Goal: Book appointment/travel/reservation

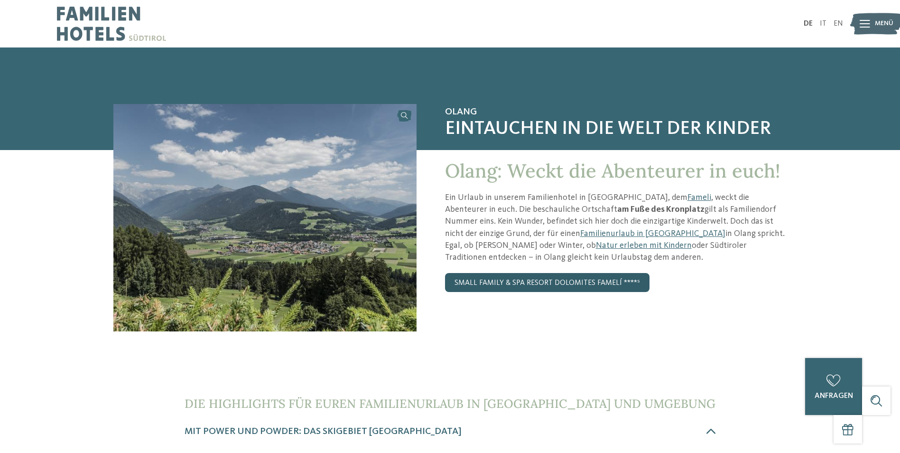
click at [546, 278] on link "small family & spa resort dolomites Famelí ****ˢ" at bounding box center [547, 282] width 204 height 19
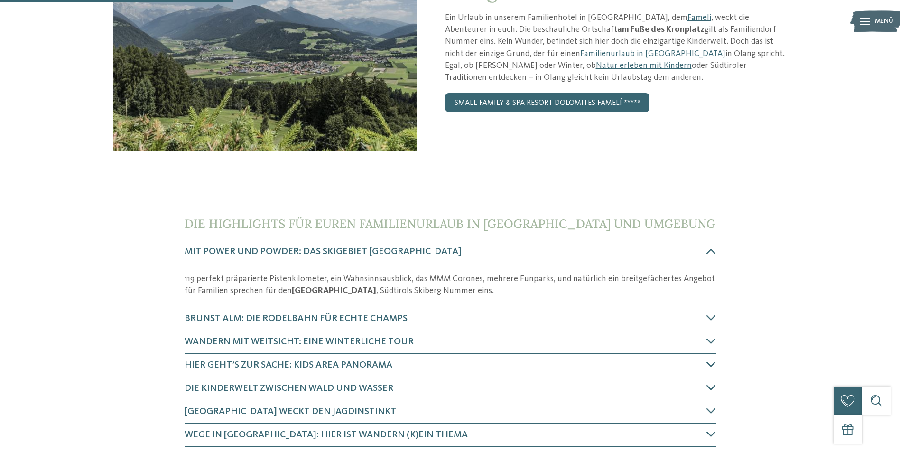
scroll to position [285, 0]
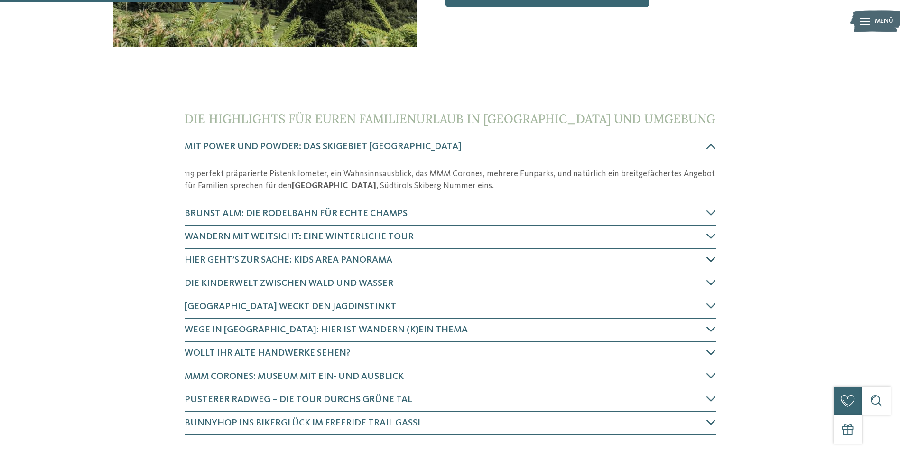
click at [712, 258] on icon at bounding box center [710, 258] width 9 height 9
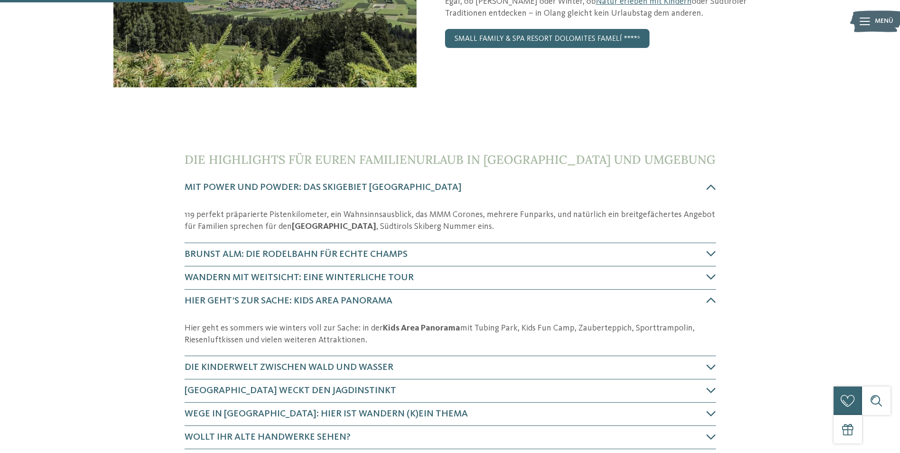
scroll to position [291, 0]
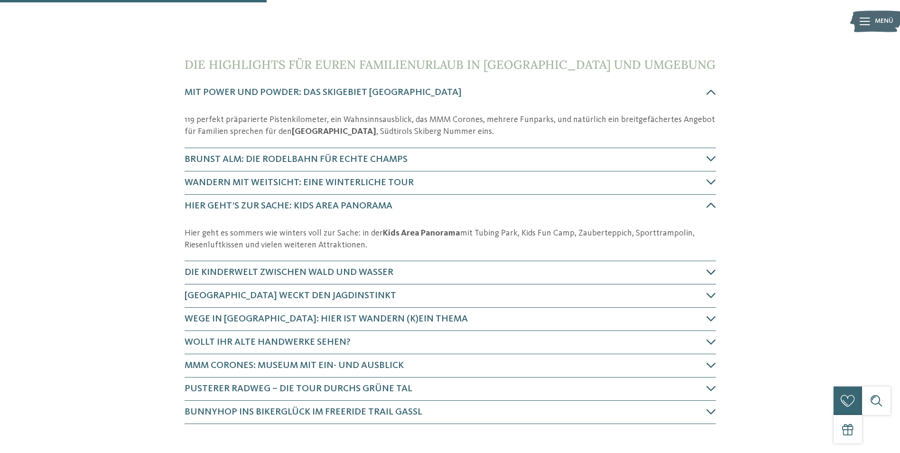
click at [705, 274] on h4 "Die Kinderwelt zwischen Wald und Wasser" at bounding box center [446, 272] width 522 height 13
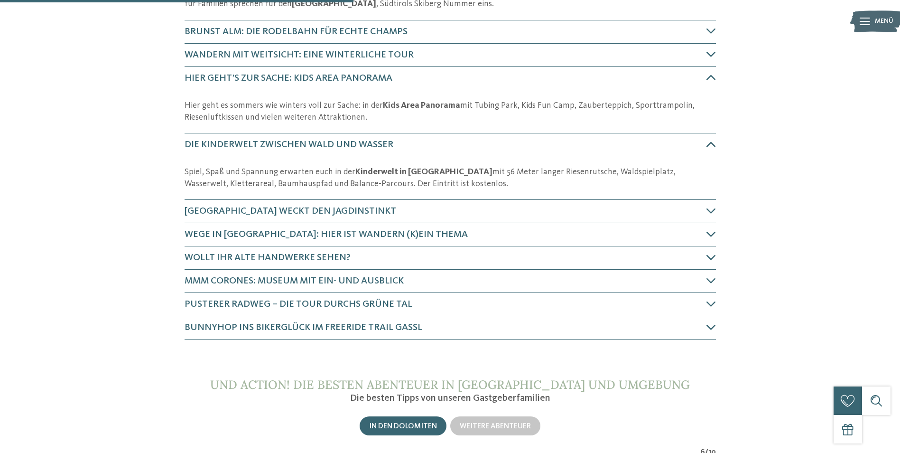
scroll to position [358, 0]
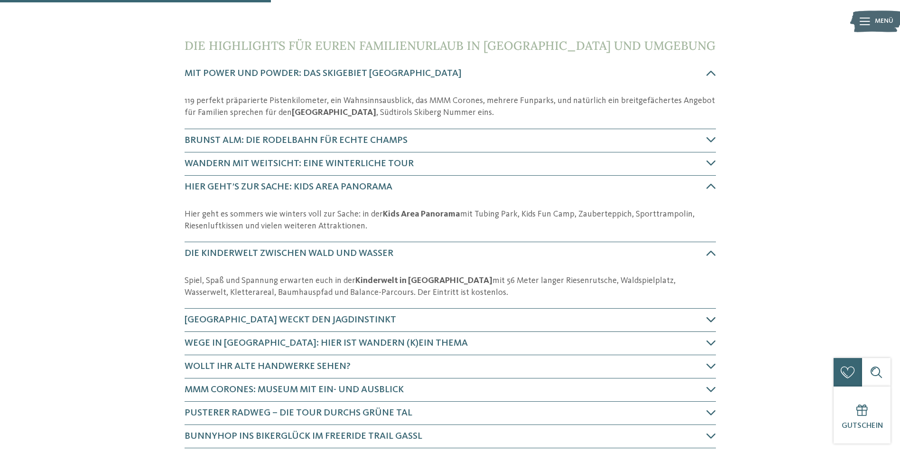
click at [708, 316] on icon at bounding box center [710, 319] width 9 height 9
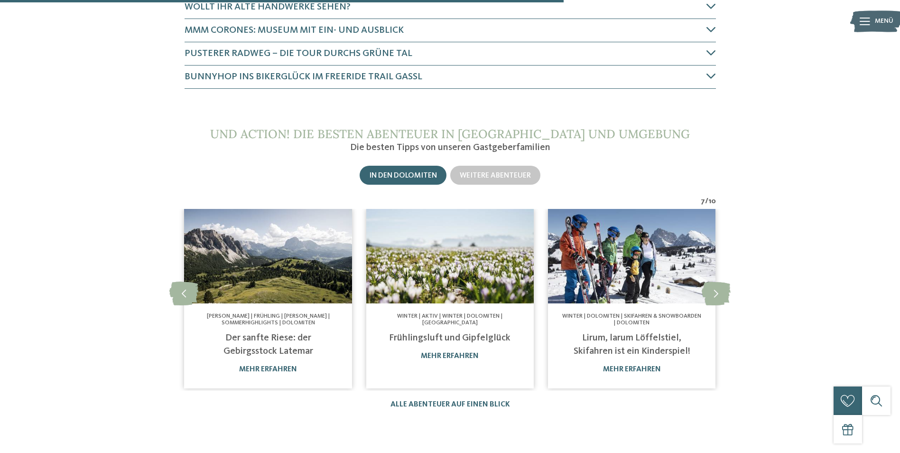
scroll to position [756, 0]
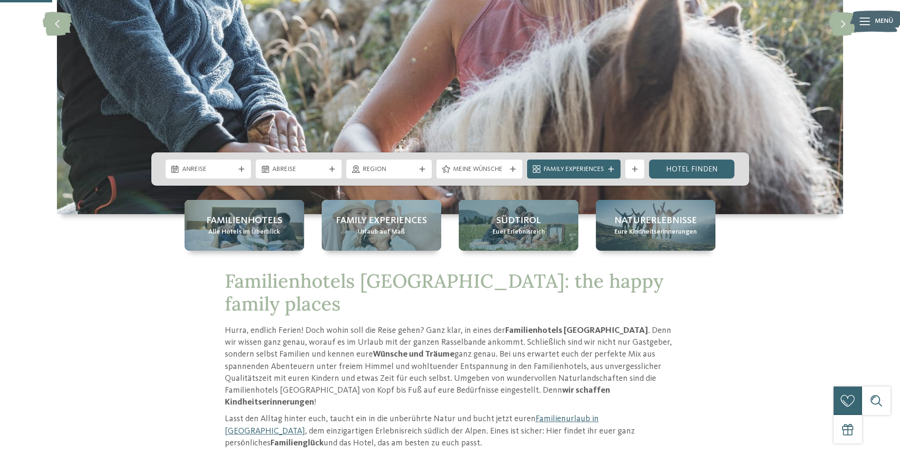
scroll to position [237, 0]
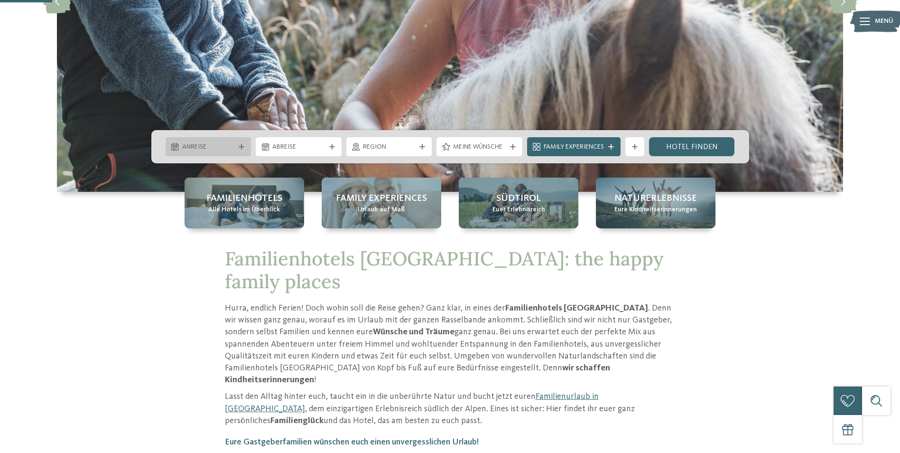
click at [213, 147] on span "Anreise" at bounding box center [208, 146] width 53 height 9
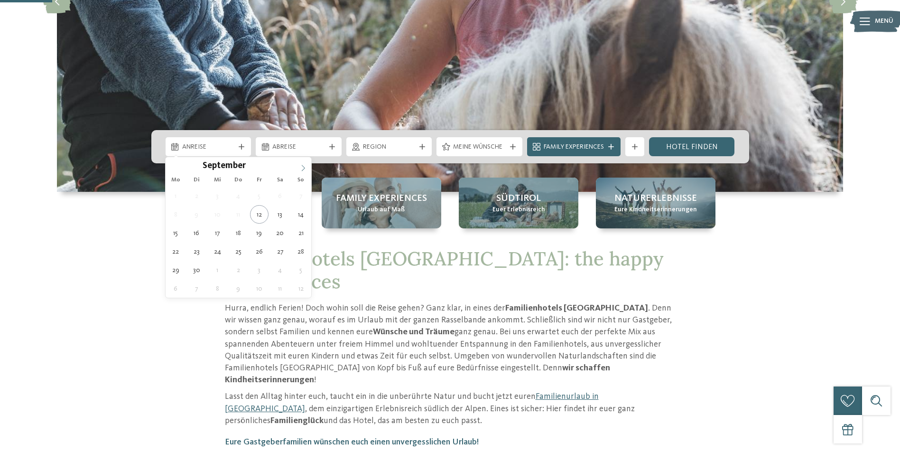
click at [302, 171] on icon at bounding box center [303, 168] width 7 height 7
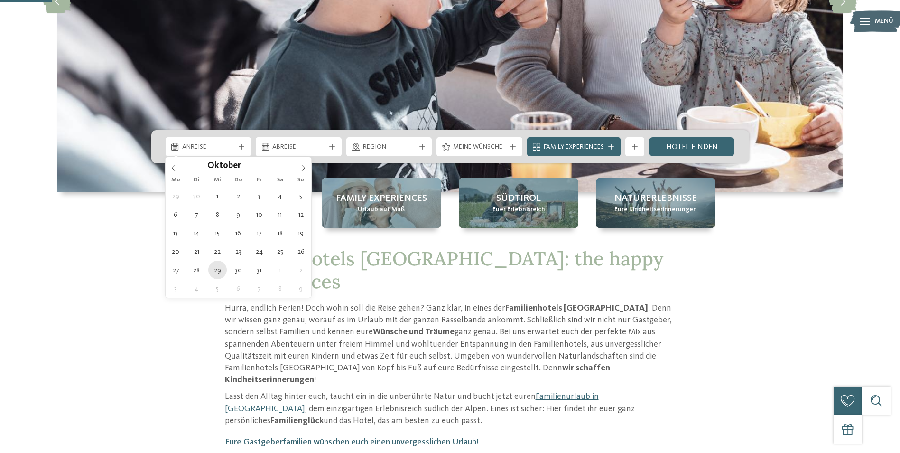
type div "29.10.2025"
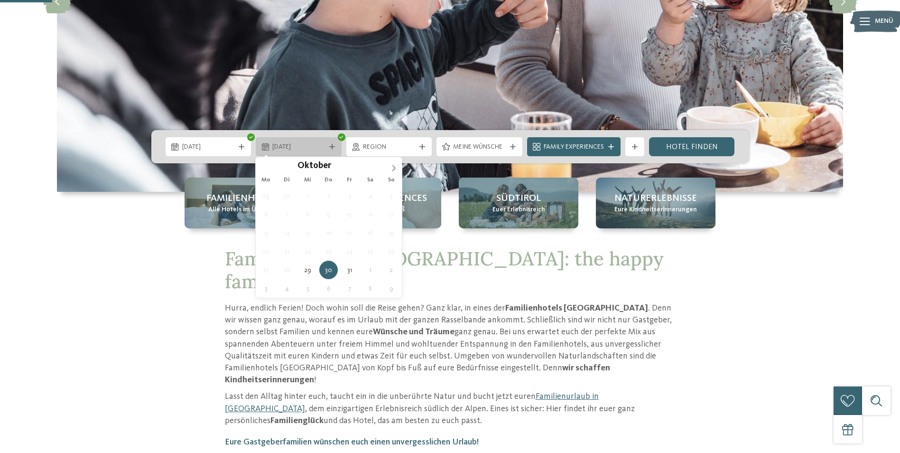
click at [329, 141] on div "30.10.2025" at bounding box center [299, 146] width 86 height 19
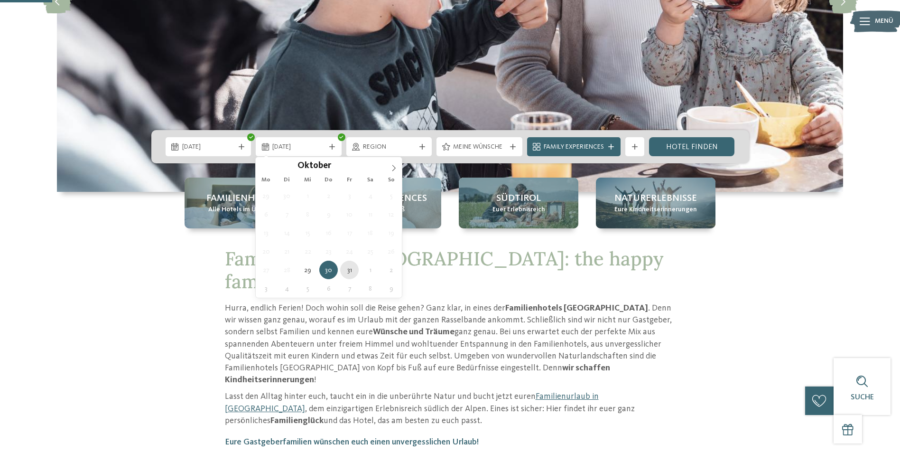
type div "31.10.2025"
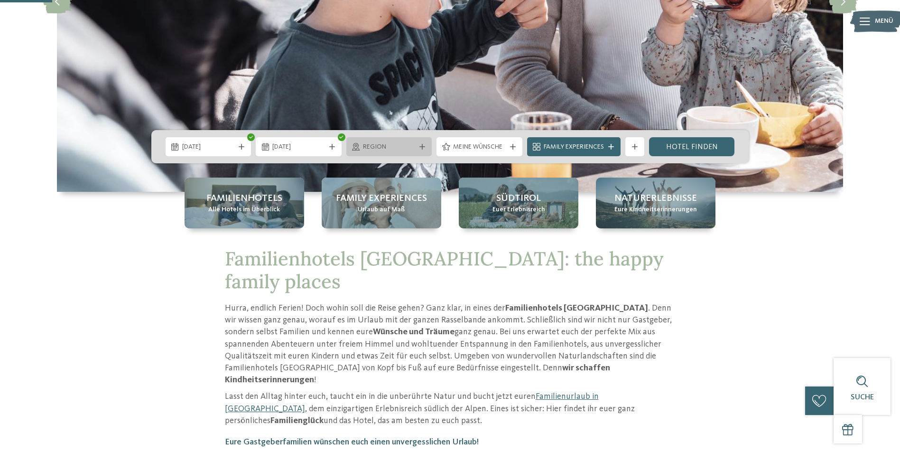
click at [392, 148] on span "Region" at bounding box center [389, 146] width 53 height 9
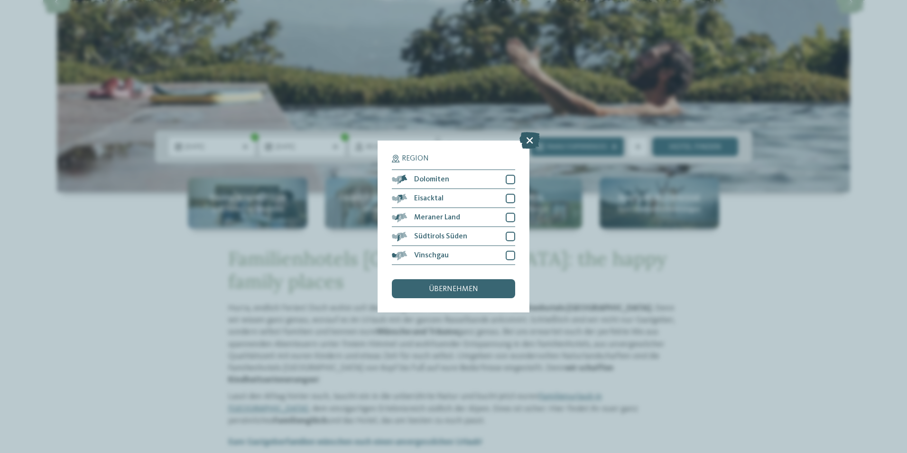
click at [537, 142] on icon at bounding box center [529, 140] width 20 height 17
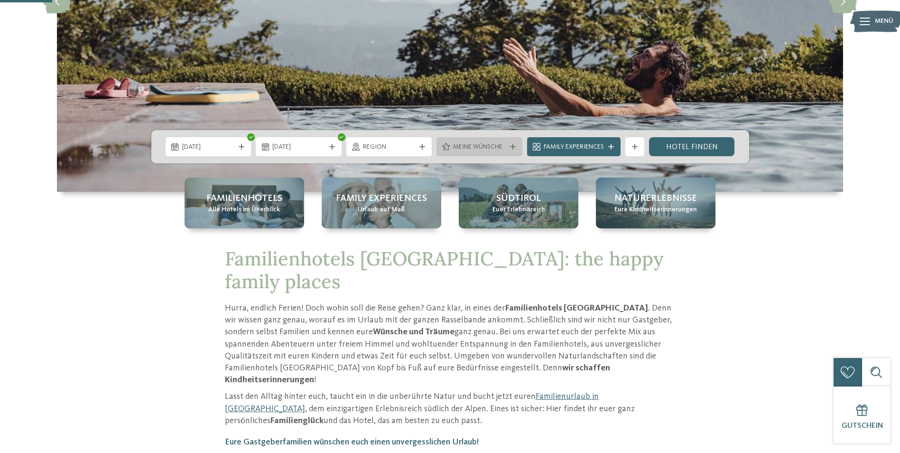
click at [504, 145] on span "Meine Wünsche" at bounding box center [479, 146] width 53 height 9
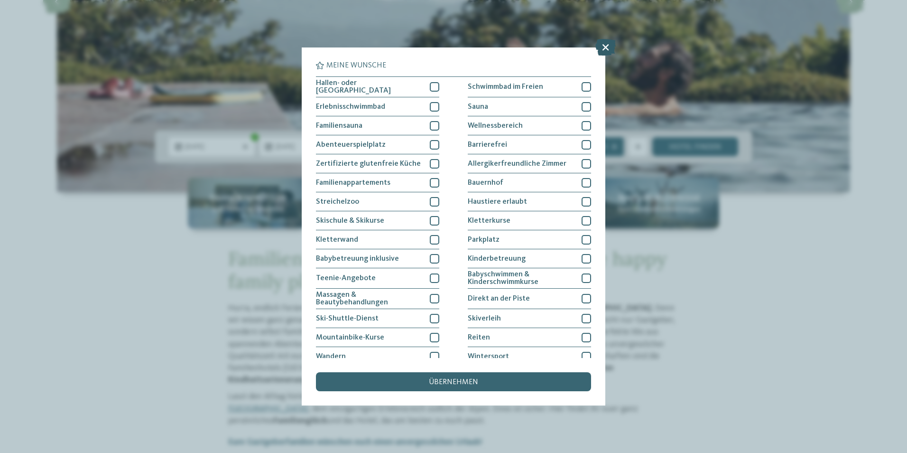
click at [605, 48] on icon at bounding box center [605, 47] width 20 height 17
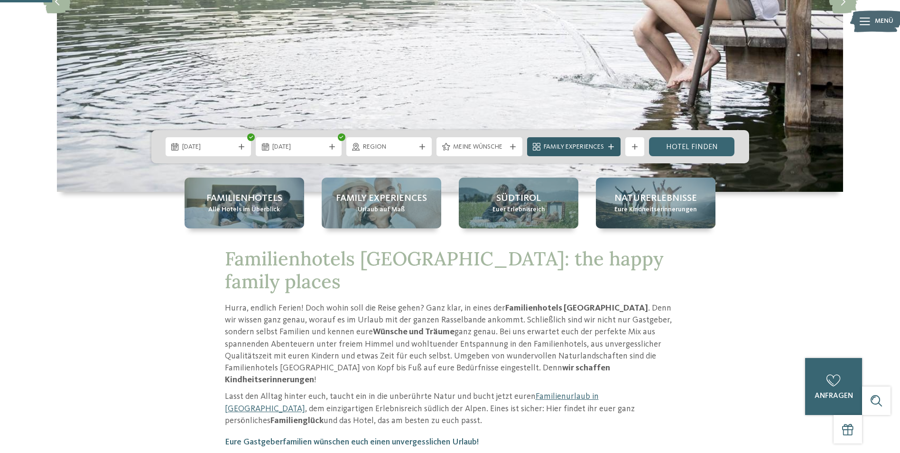
click at [592, 143] on span "Family Experiences" at bounding box center [574, 146] width 60 height 9
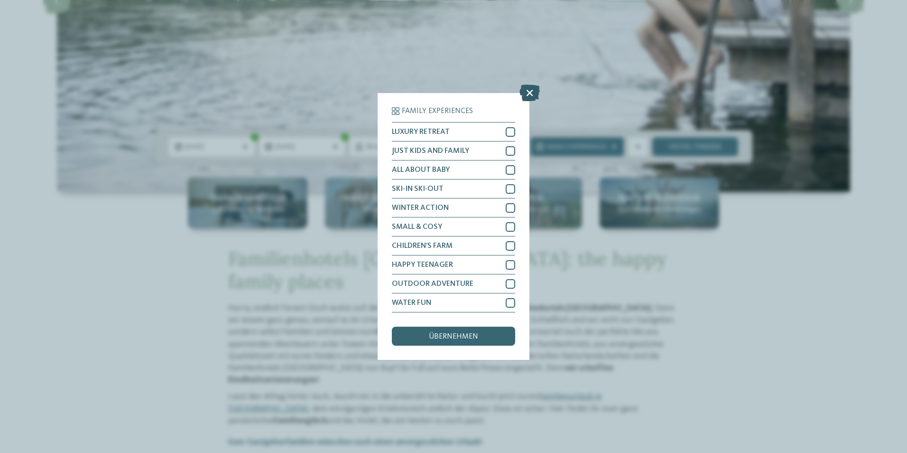
click at [527, 92] on icon at bounding box center [529, 92] width 20 height 17
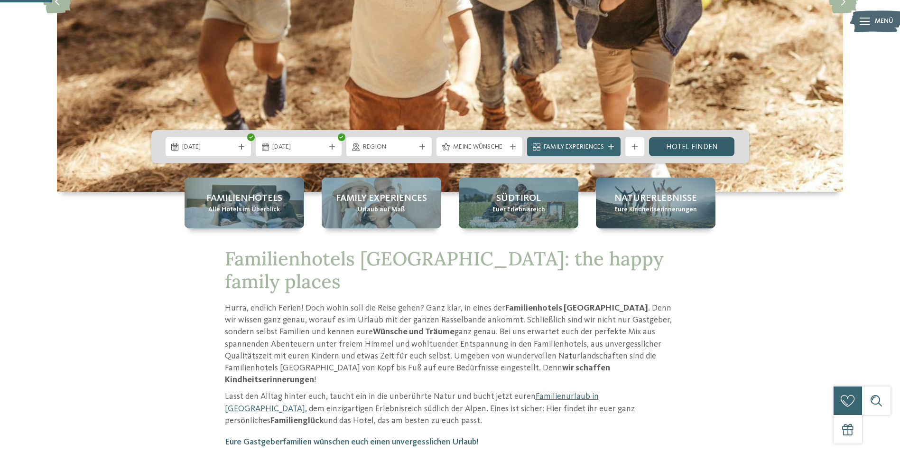
click at [666, 146] on link "Hotel finden" at bounding box center [692, 146] width 86 height 19
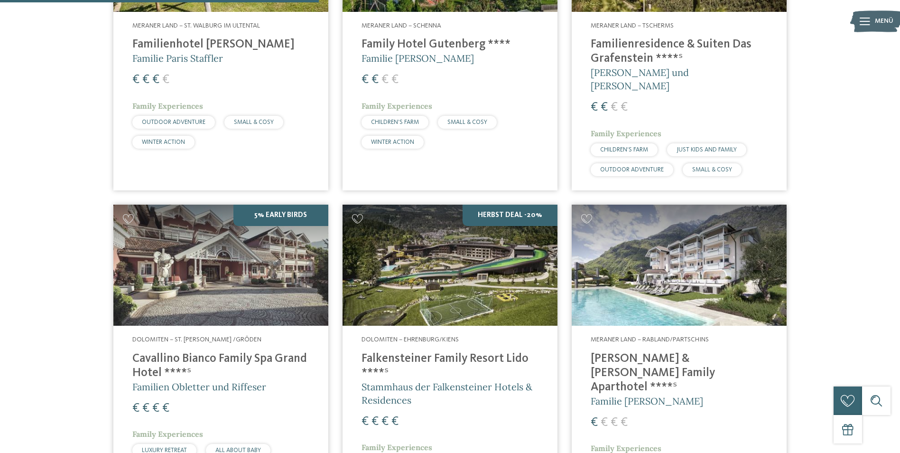
scroll to position [928, 0]
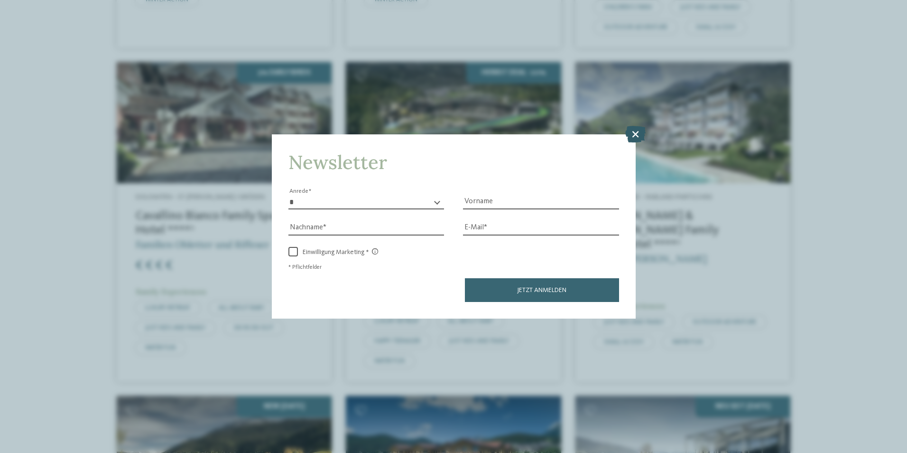
click at [638, 134] on icon at bounding box center [635, 133] width 20 height 17
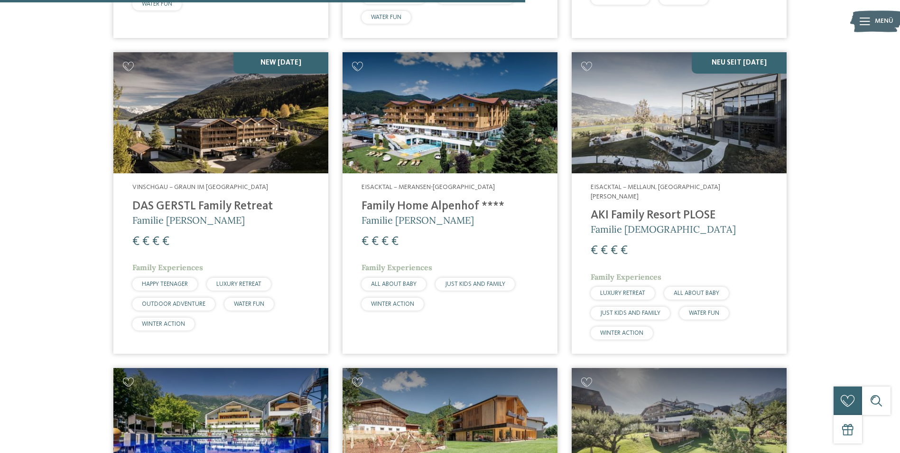
scroll to position [1260, 0]
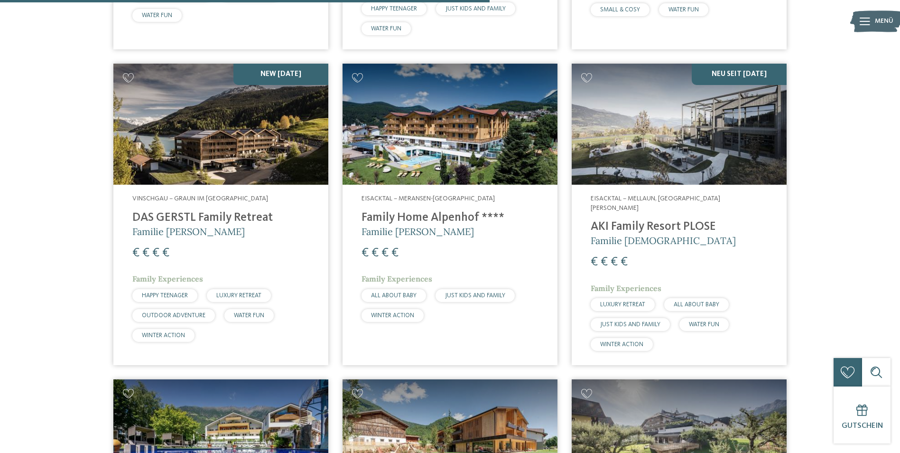
click at [220, 211] on h4 "DAS GERSTL Family Retreat" at bounding box center [220, 218] width 177 height 14
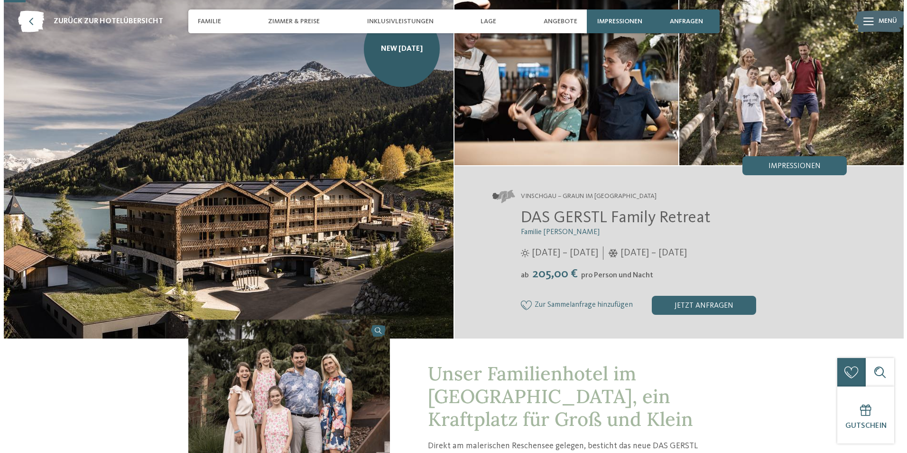
scroll to position [47, 0]
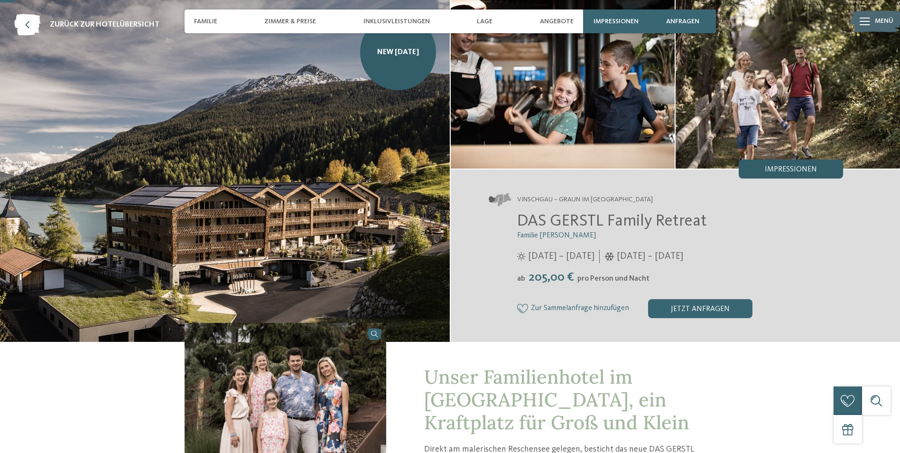
click at [795, 166] on span "Impressionen" at bounding box center [791, 170] width 52 height 8
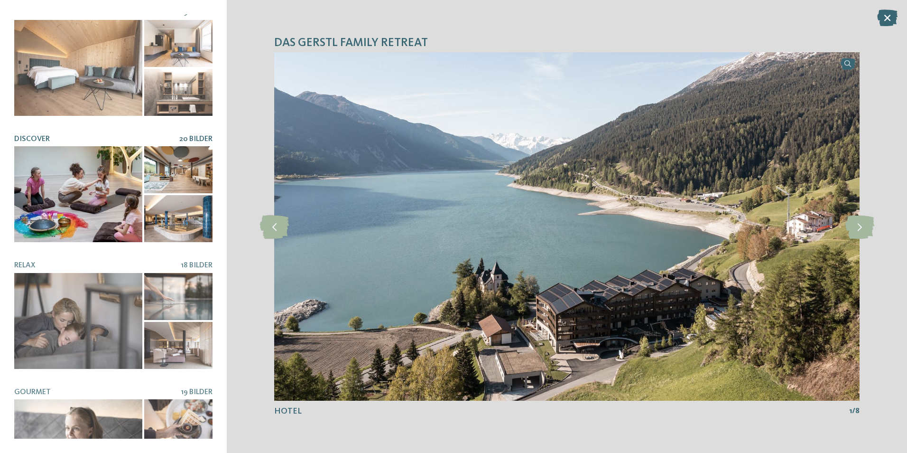
scroll to position [142, 0]
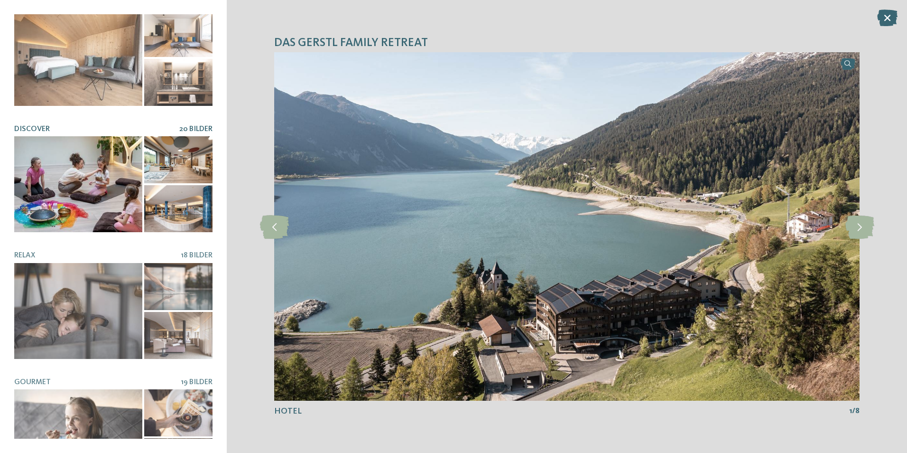
click at [82, 185] on div at bounding box center [78, 184] width 128 height 96
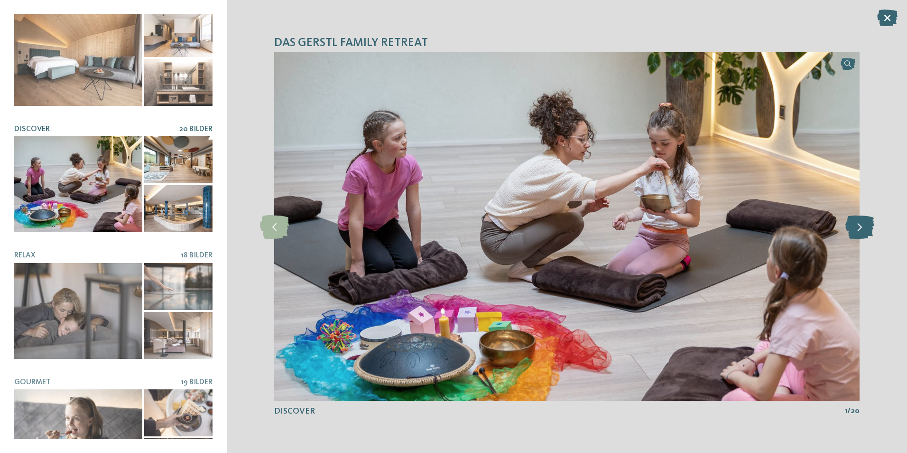
click at [861, 230] on icon at bounding box center [859, 226] width 29 height 24
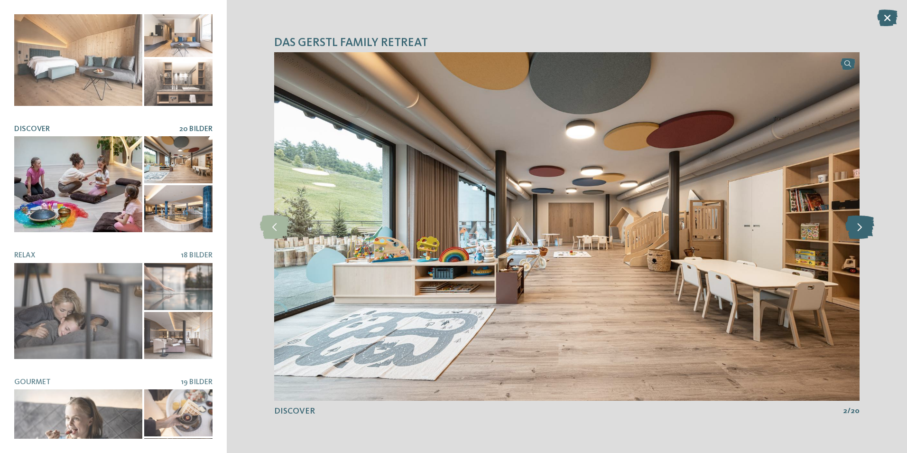
click at [861, 230] on icon at bounding box center [859, 226] width 29 height 24
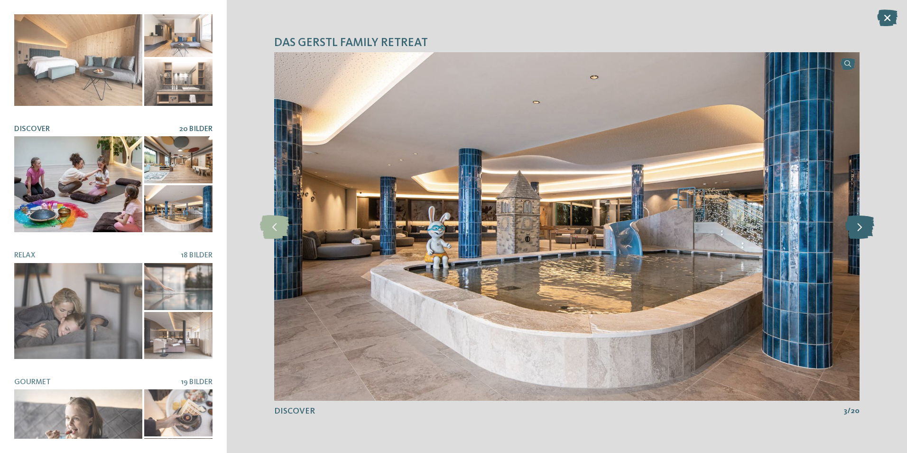
click at [861, 230] on icon at bounding box center [859, 226] width 29 height 24
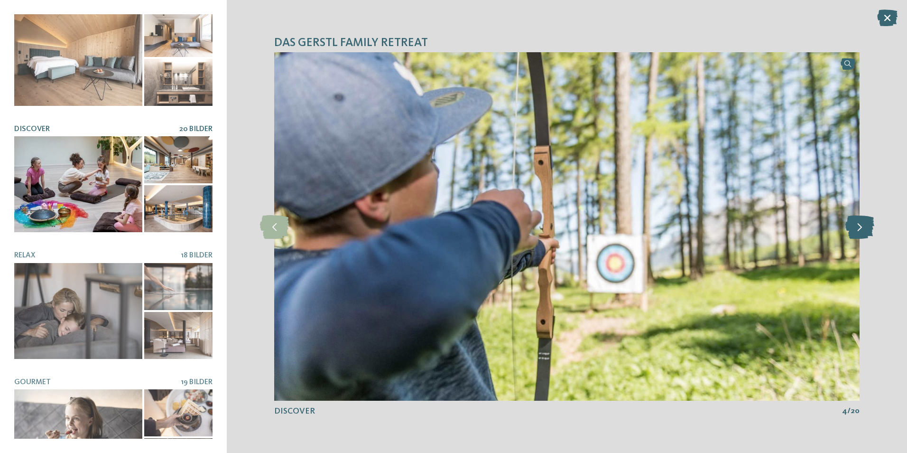
click at [861, 230] on icon at bounding box center [859, 226] width 29 height 24
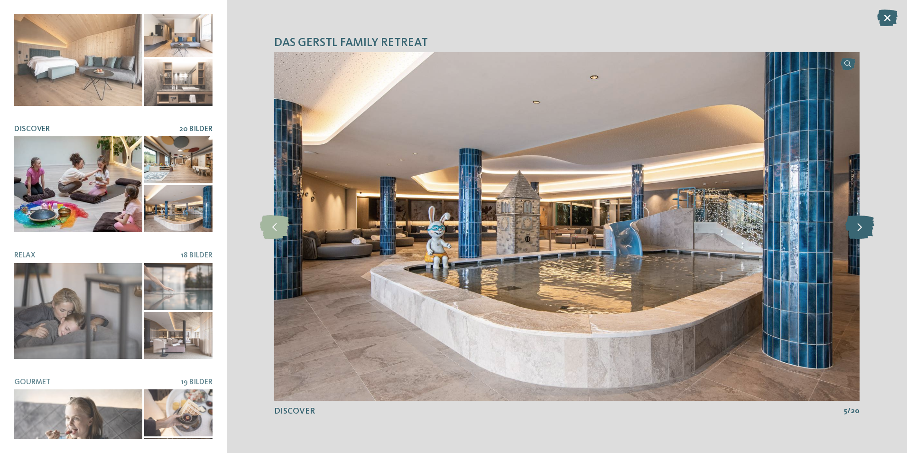
click at [861, 230] on icon at bounding box center [859, 226] width 29 height 24
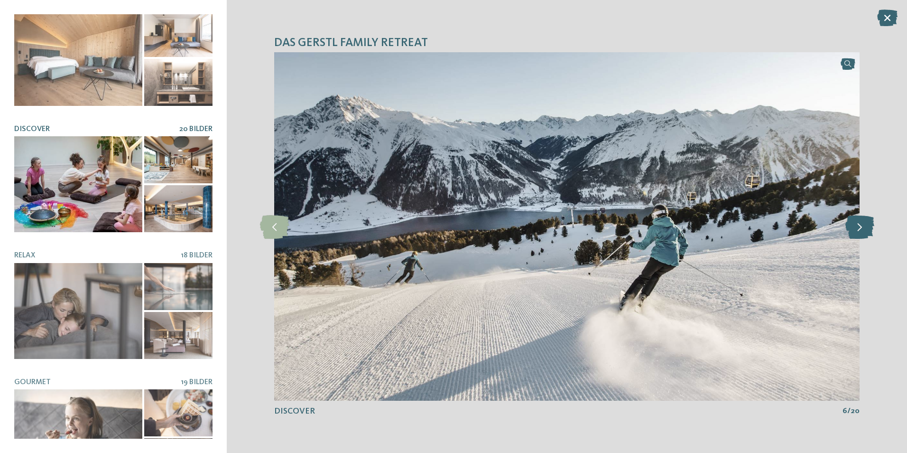
click at [861, 230] on icon at bounding box center [859, 226] width 29 height 24
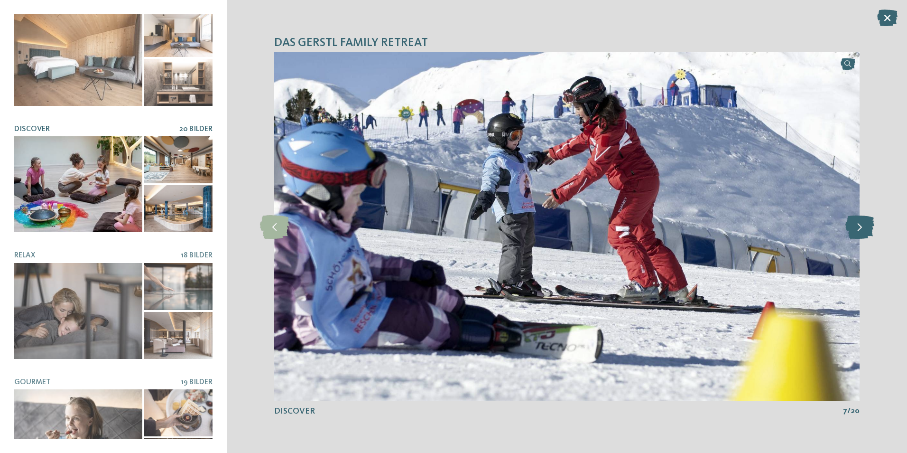
click at [861, 230] on icon at bounding box center [859, 226] width 29 height 24
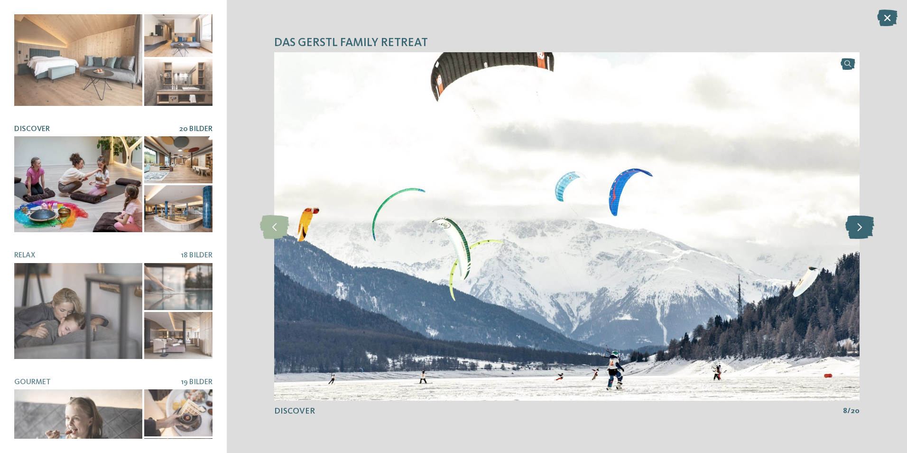
click at [861, 230] on icon at bounding box center [859, 226] width 29 height 24
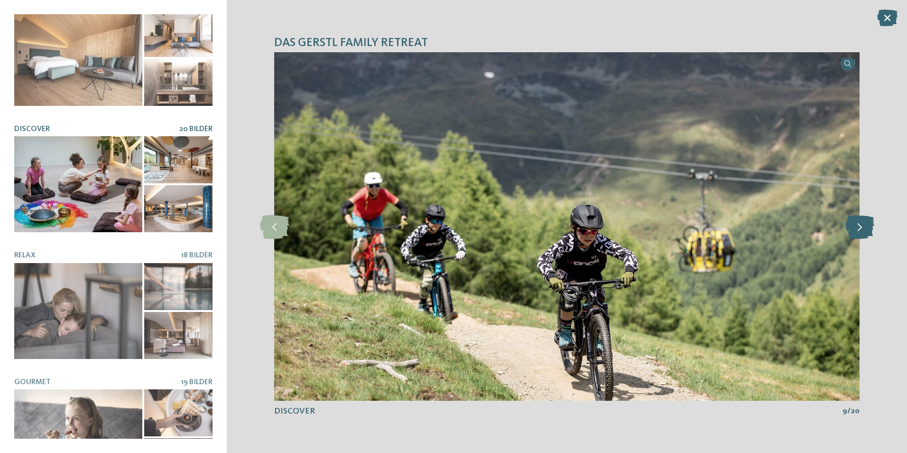
click at [861, 230] on icon at bounding box center [859, 226] width 29 height 24
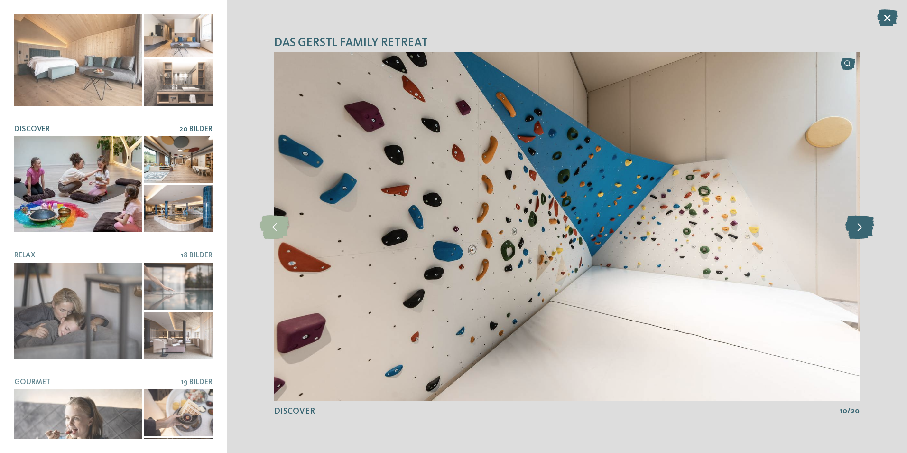
click at [861, 230] on icon at bounding box center [859, 226] width 29 height 24
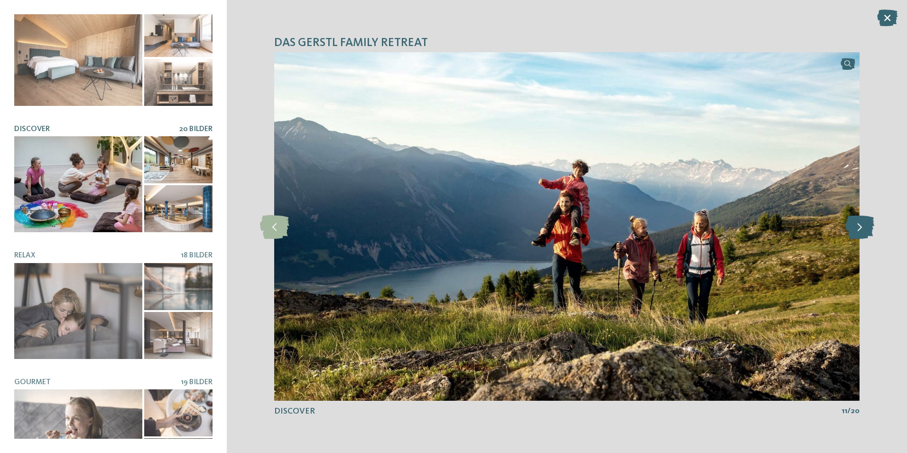
click at [861, 230] on icon at bounding box center [859, 226] width 29 height 24
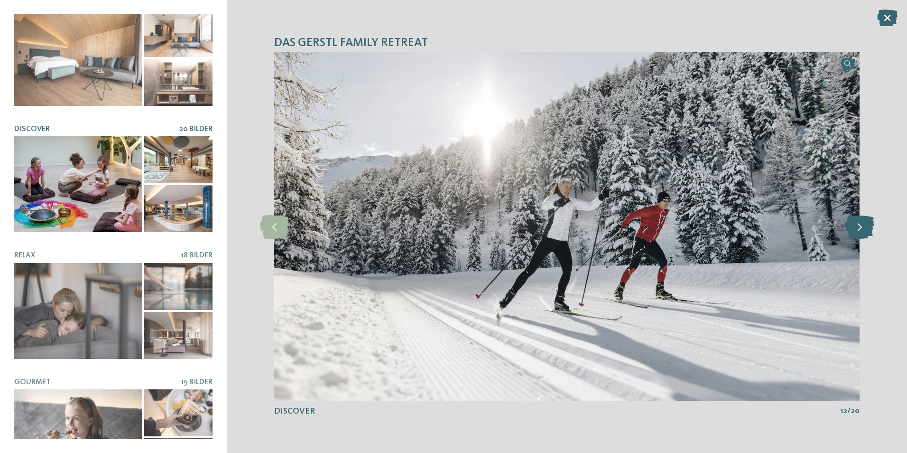
click at [861, 230] on icon at bounding box center [859, 226] width 29 height 24
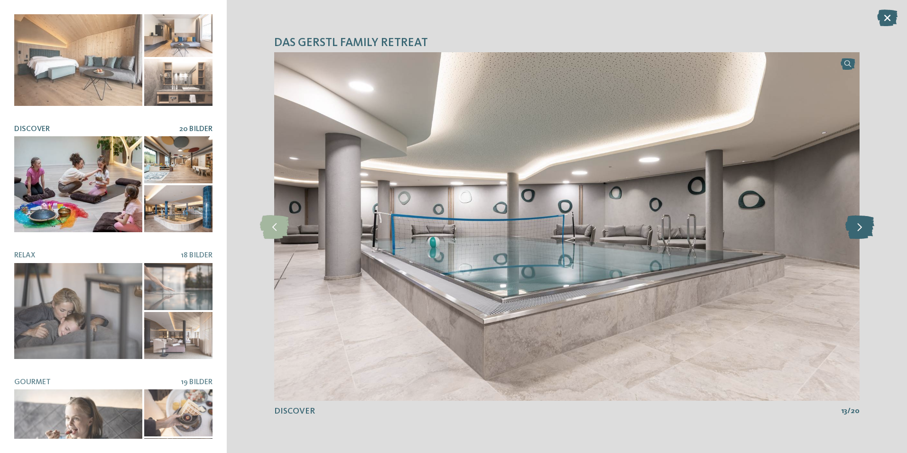
click at [861, 230] on icon at bounding box center [859, 226] width 29 height 24
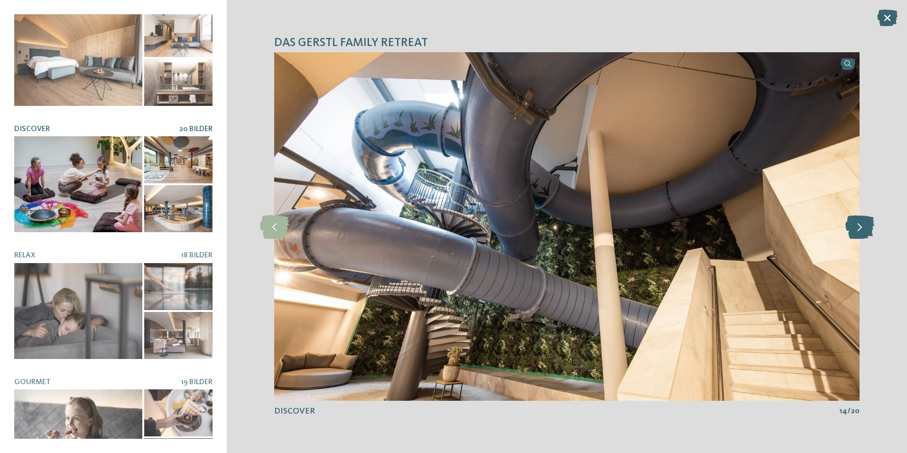
click at [861, 230] on icon at bounding box center [859, 226] width 29 height 24
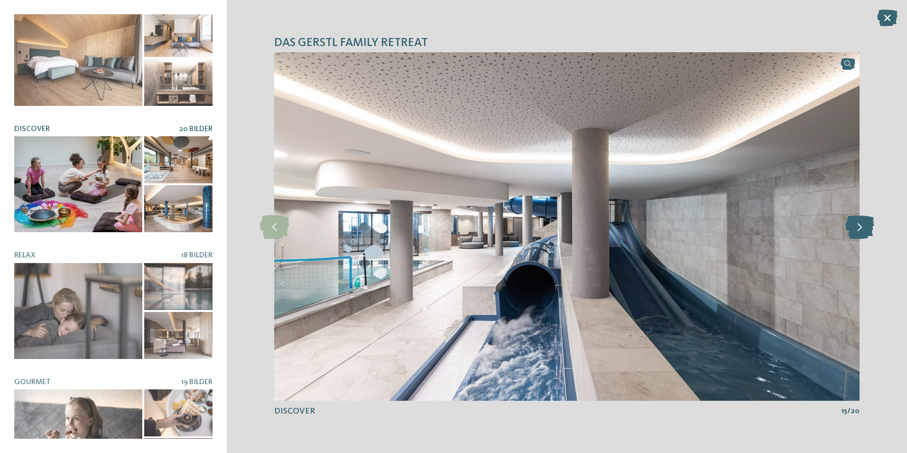
click at [861, 230] on icon at bounding box center [859, 226] width 29 height 24
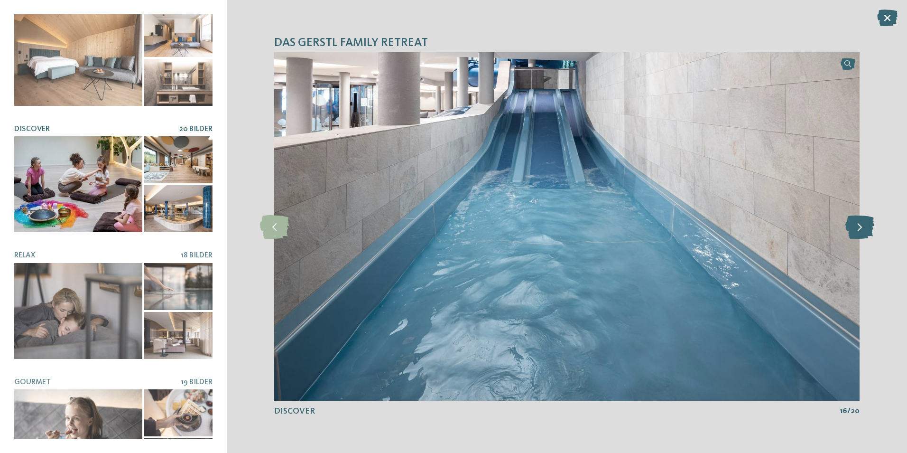
click at [861, 230] on icon at bounding box center [859, 226] width 29 height 24
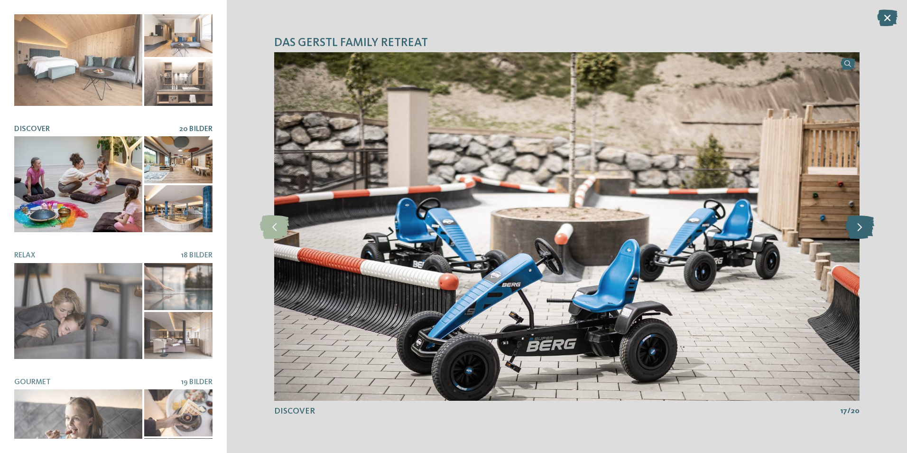
click at [861, 230] on icon at bounding box center [859, 226] width 29 height 24
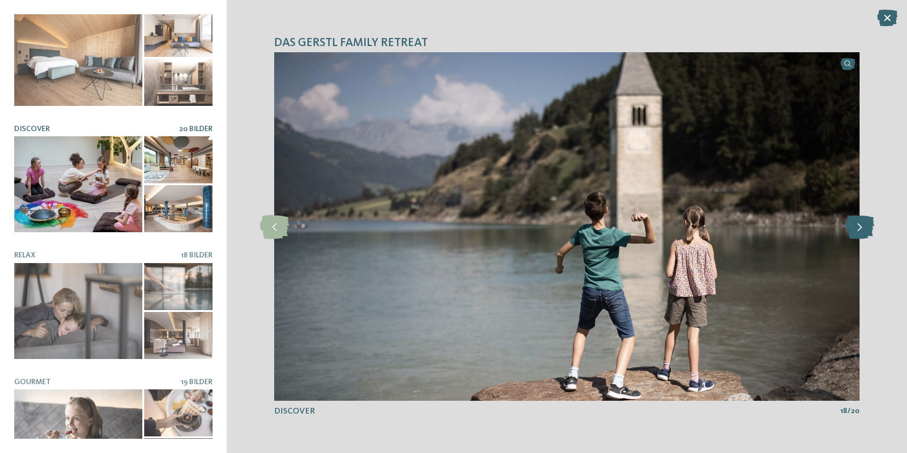
click at [861, 230] on icon at bounding box center [859, 226] width 29 height 24
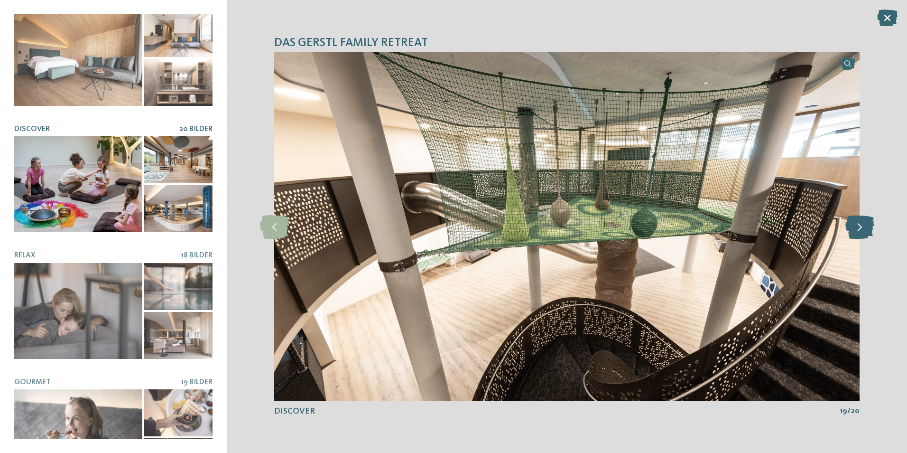
click at [861, 230] on icon at bounding box center [859, 226] width 29 height 24
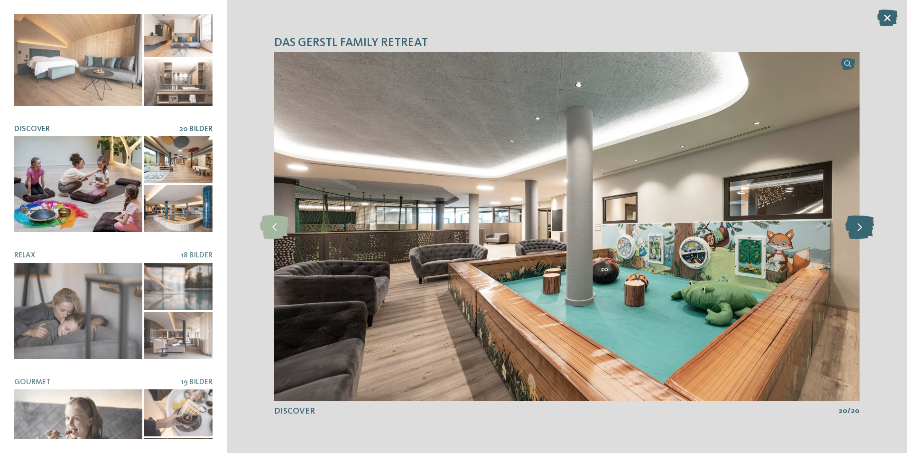
click at [861, 230] on icon at bounding box center [859, 226] width 29 height 24
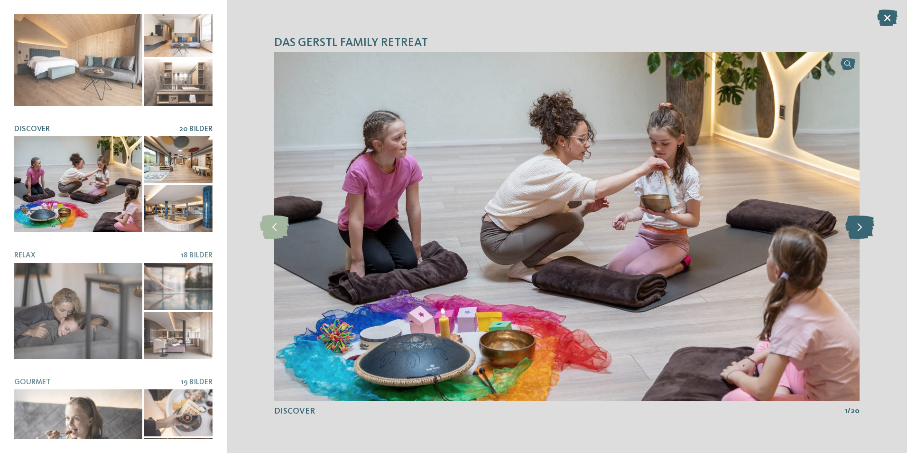
click at [861, 230] on icon at bounding box center [859, 226] width 29 height 24
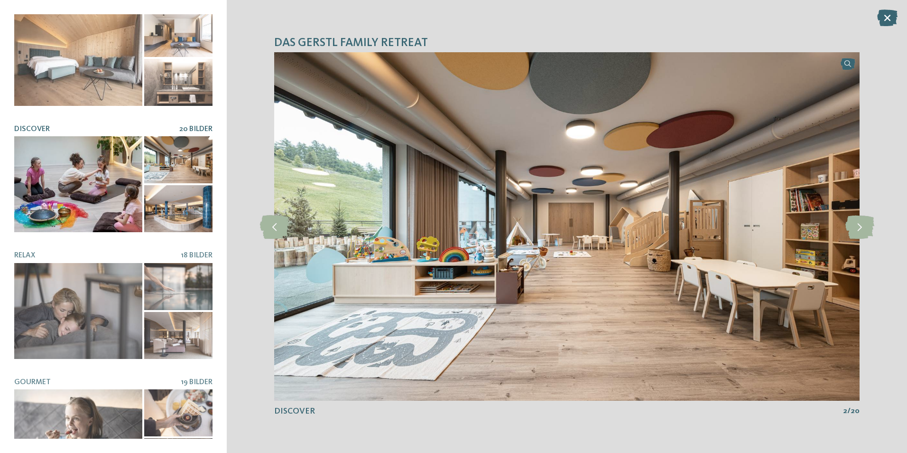
click at [886, 9] on div "DAS GERSTL Family Retreat slide 1 of 8" at bounding box center [567, 226] width 680 height 453
